Goal: Information Seeking & Learning: Learn about a topic

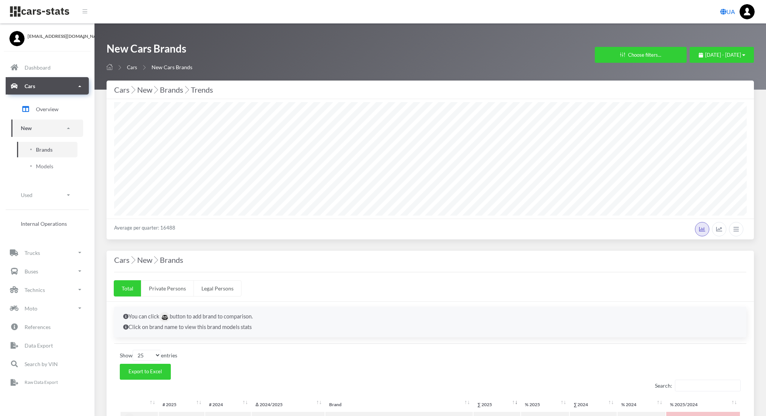
select select "25"
click at [37, 126] on link "New" at bounding box center [47, 128] width 72 height 17
click at [36, 127] on link "New" at bounding box center [47, 128] width 72 height 17
click at [37, 152] on span "Brands" at bounding box center [44, 149] width 17 height 8
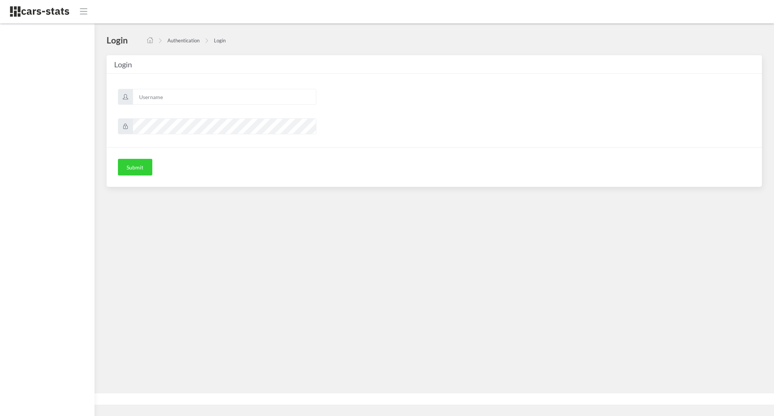
scroll to position [8, 8]
type input "awt"
click at [138, 169] on button "Submit" at bounding box center [135, 167] width 34 height 17
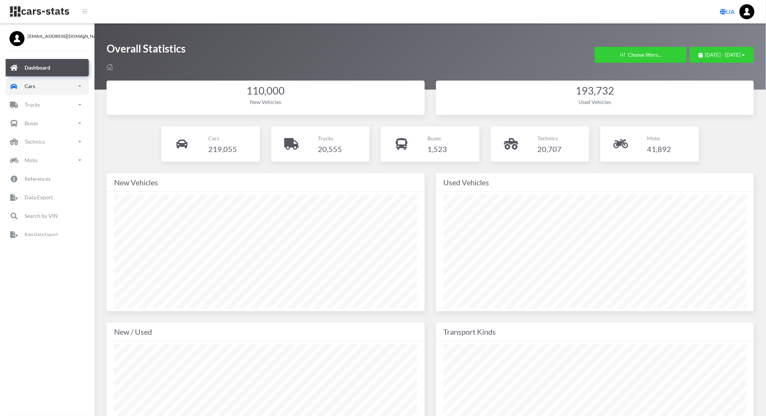
click at [67, 90] on link "Cars" at bounding box center [47, 85] width 83 height 17
click at [43, 126] on link "New" at bounding box center [47, 128] width 72 height 17
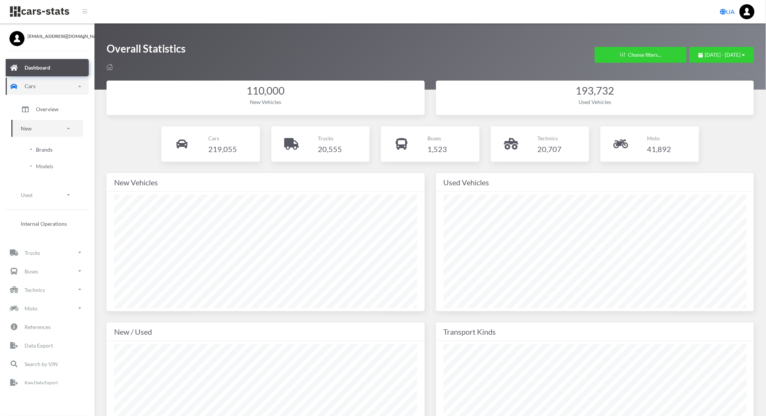
click at [45, 150] on span "Brands" at bounding box center [44, 149] width 17 height 8
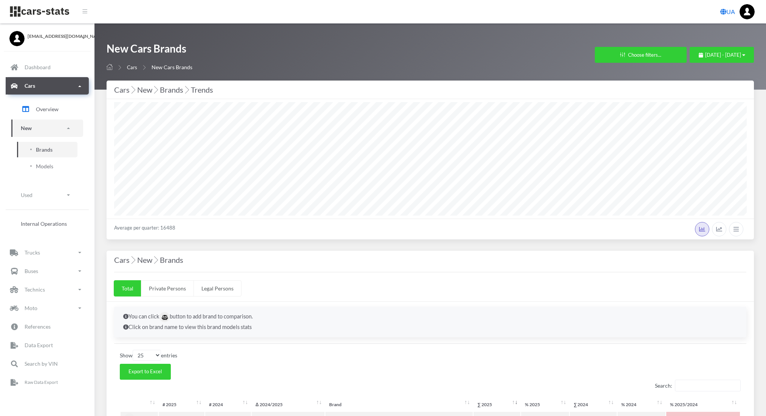
select select "25"
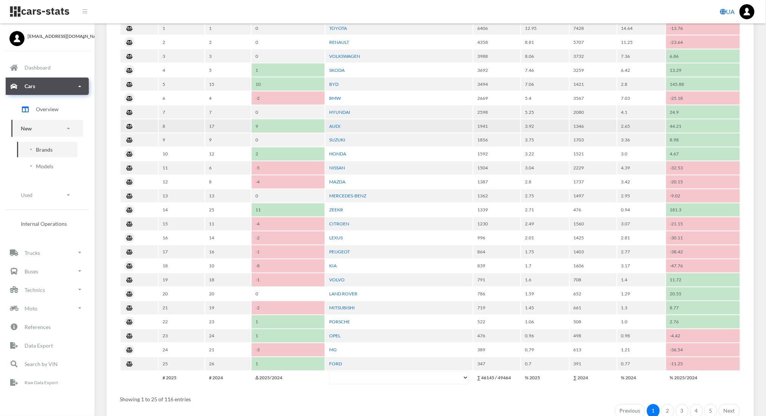
scroll to position [390, 0]
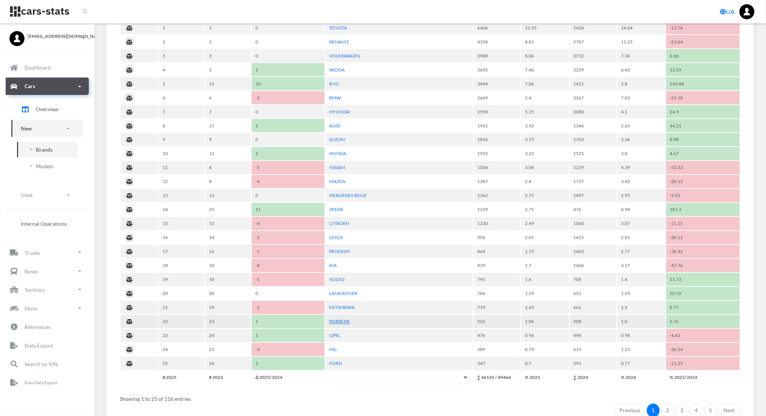
click at [337, 319] on link "PORSCHE" at bounding box center [339, 322] width 21 height 6
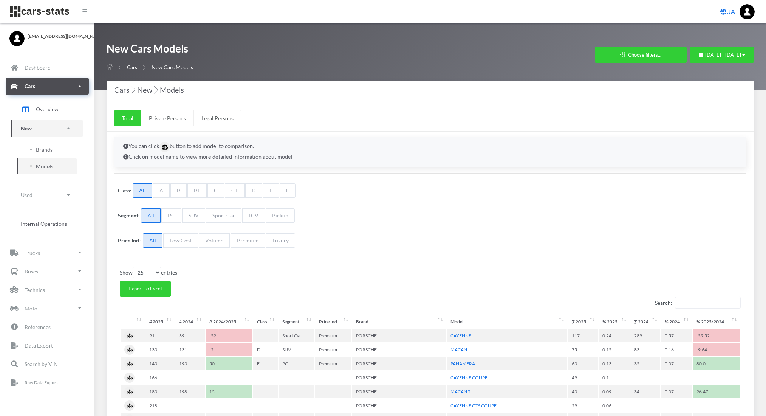
select select "25"
select select "PORSCHE"
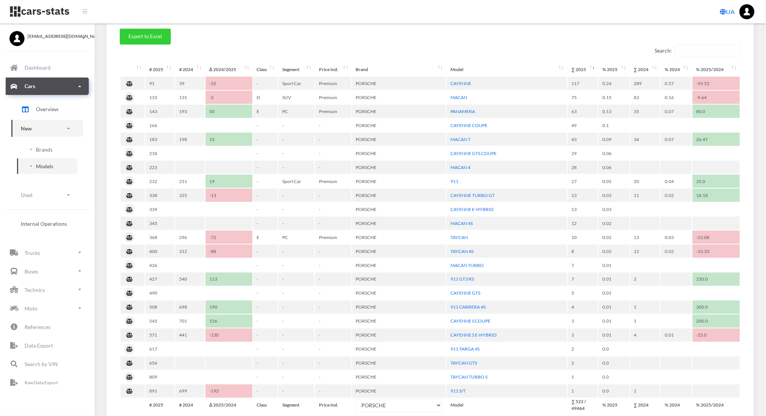
scroll to position [253, 0]
